Goal: Task Accomplishment & Management: Complete application form

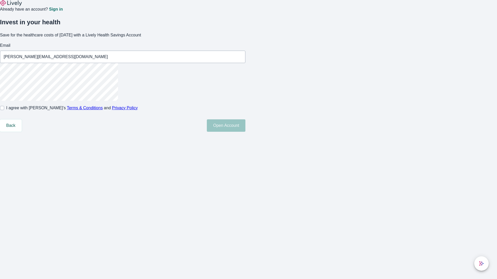
click at [4, 110] on input "I agree with Lively’s Terms & Conditions and Privacy Policy" at bounding box center [2, 108] width 4 height 4
checkbox input "true"
click at [245, 132] on button "Open Account" at bounding box center [226, 125] width 39 height 12
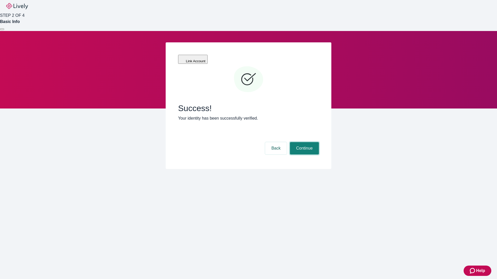
click at [303, 142] on button "Continue" at bounding box center [304, 148] width 29 height 12
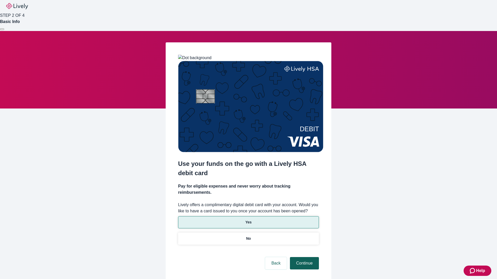
click at [248, 220] on p "Yes" at bounding box center [248, 222] width 6 height 5
click at [303, 257] on button "Continue" at bounding box center [304, 263] width 29 height 12
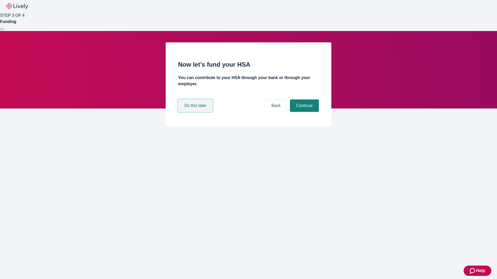
click at [196, 112] on button "Do this later" at bounding box center [195, 106] width 34 height 12
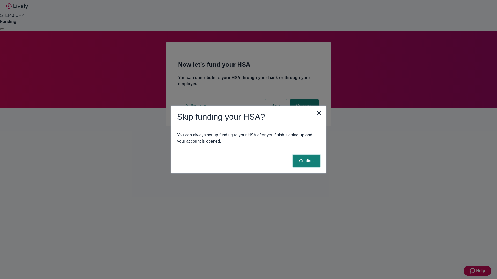
click at [305, 161] on button "Confirm" at bounding box center [306, 161] width 27 height 12
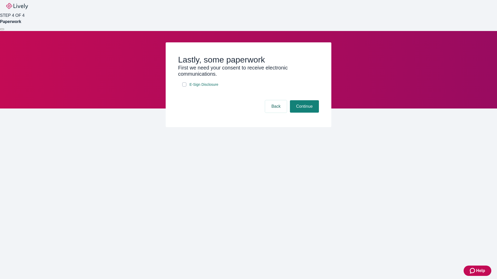
click at [184, 87] on input "E-Sign Disclosure" at bounding box center [184, 84] width 4 height 4
checkbox input "true"
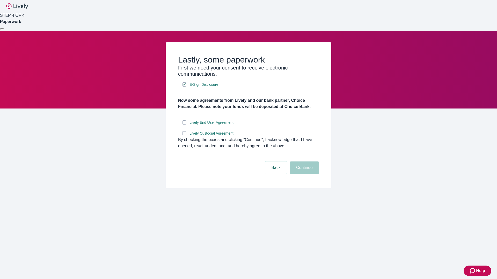
click at [184, 125] on input "Lively End User Agreement" at bounding box center [184, 123] width 4 height 4
checkbox input "true"
click at [184, 136] on input "Lively Custodial Agreement" at bounding box center [184, 133] width 4 height 4
checkbox input "true"
click at [303, 174] on button "Continue" at bounding box center [304, 168] width 29 height 12
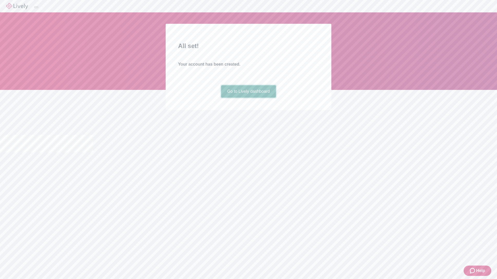
click at [248, 98] on link "Go to Lively dashboard" at bounding box center [248, 91] width 55 height 12
